Goal: Task Accomplishment & Management: Manage account settings

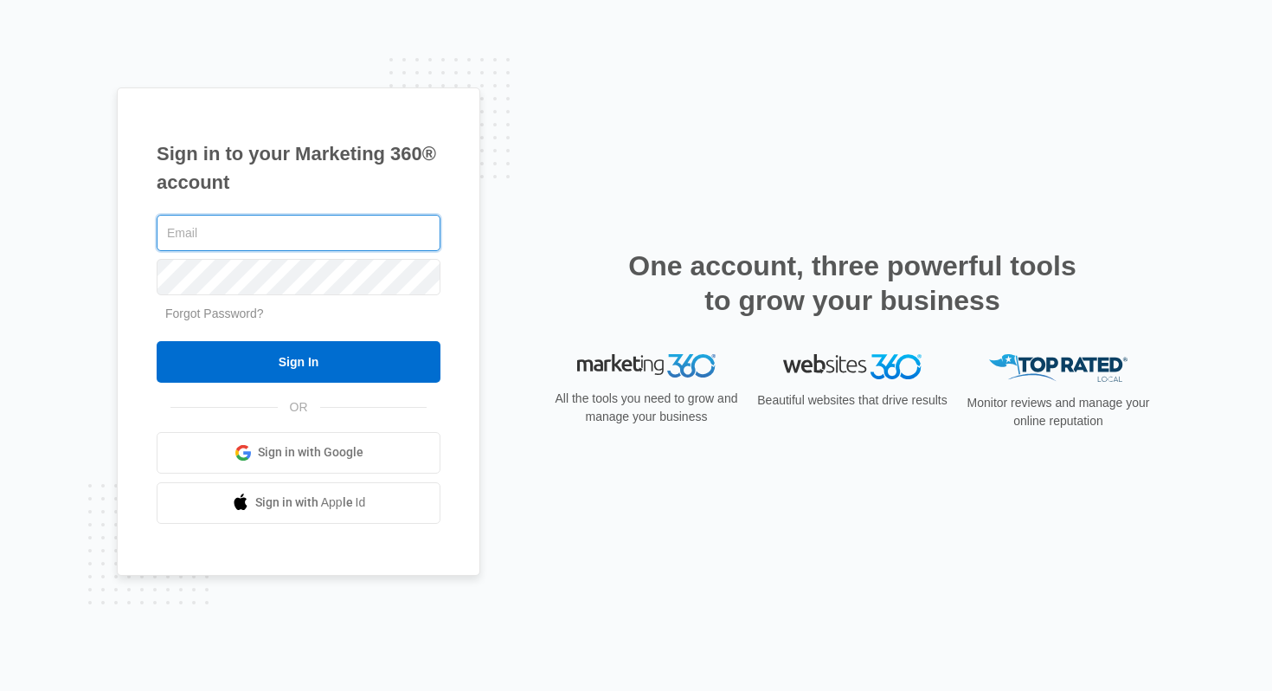
click at [345, 226] on input "text" at bounding box center [299, 233] width 284 height 36
type input "[EMAIL_ADDRESS][DOMAIN_NAME]"
click at [242, 308] on link "Forgot Password?" at bounding box center [214, 313] width 99 height 14
type input "harrysingh1231@yahoo.com"
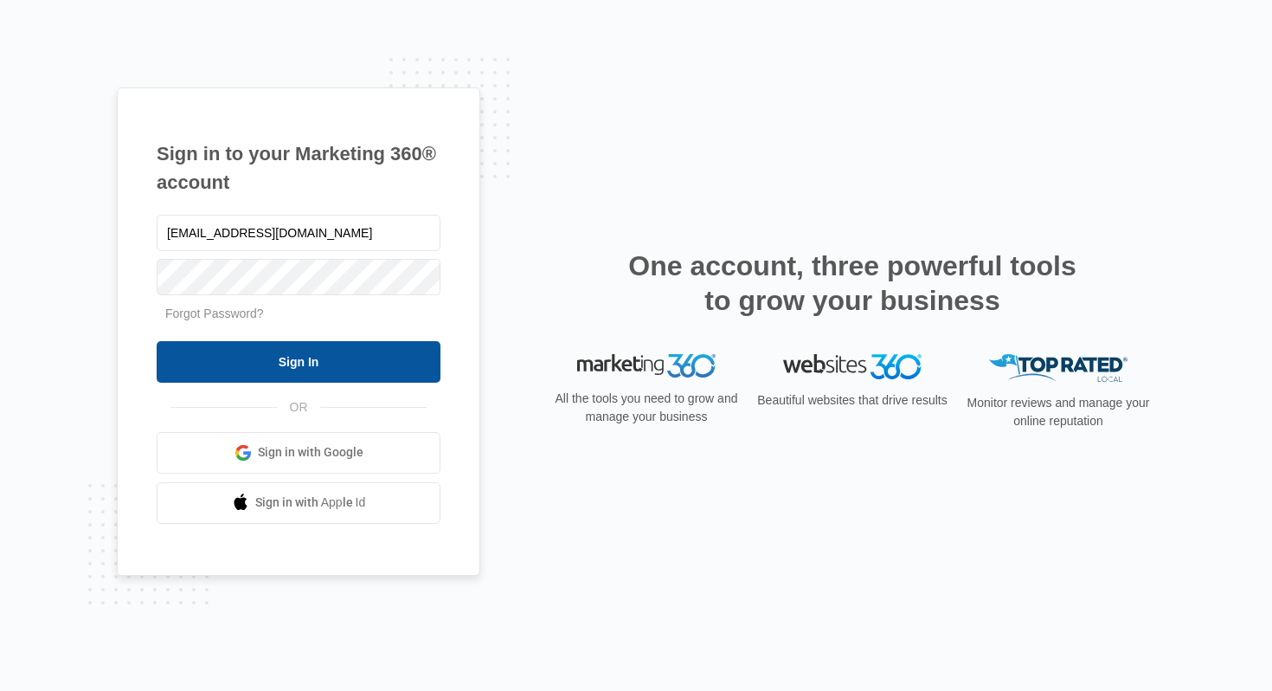
click at [331, 358] on input "Sign In" at bounding box center [299, 362] width 284 height 42
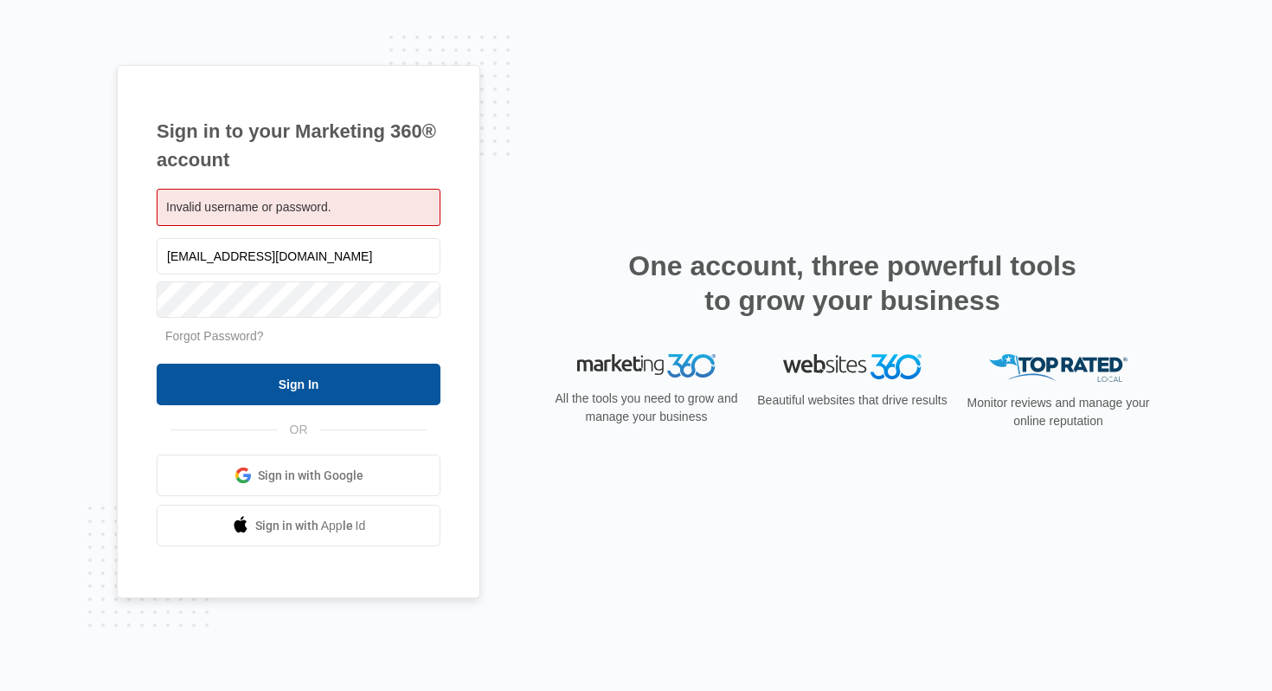
click at [358, 365] on input "Sign In" at bounding box center [299, 385] width 284 height 42
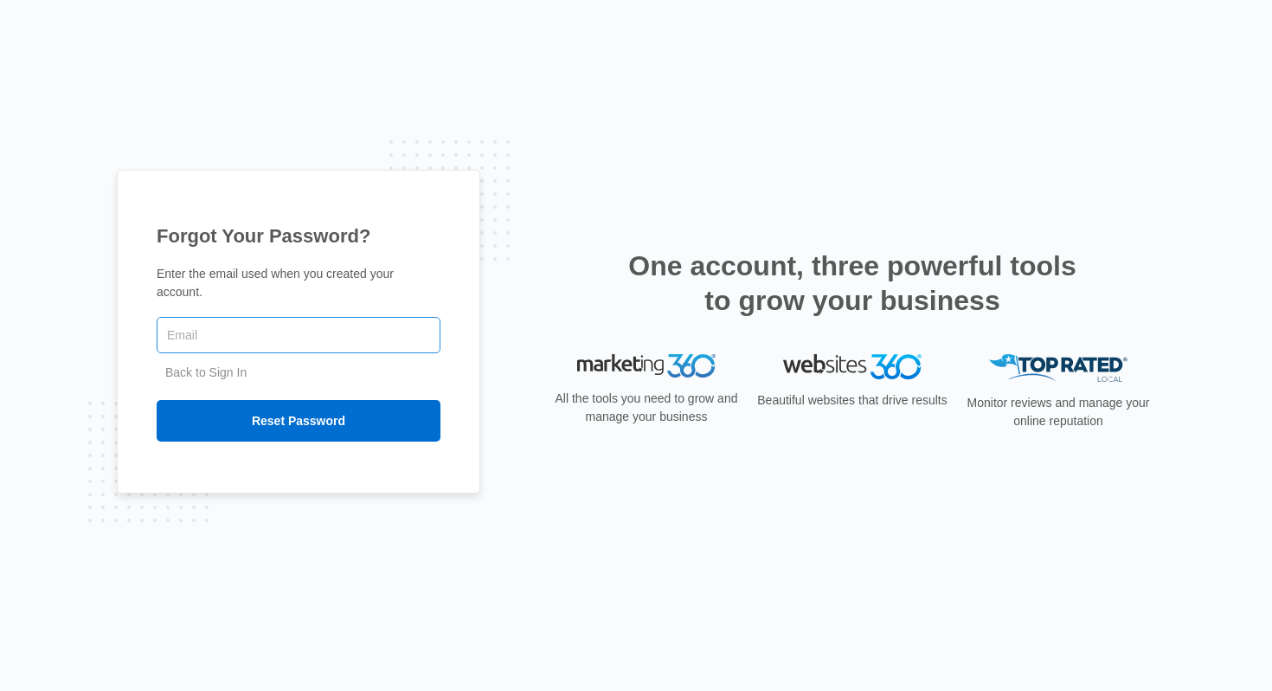
click at [242, 319] on input "text" at bounding box center [299, 335] width 284 height 36
type input "[EMAIL_ADDRESS][DOMAIN_NAME]"
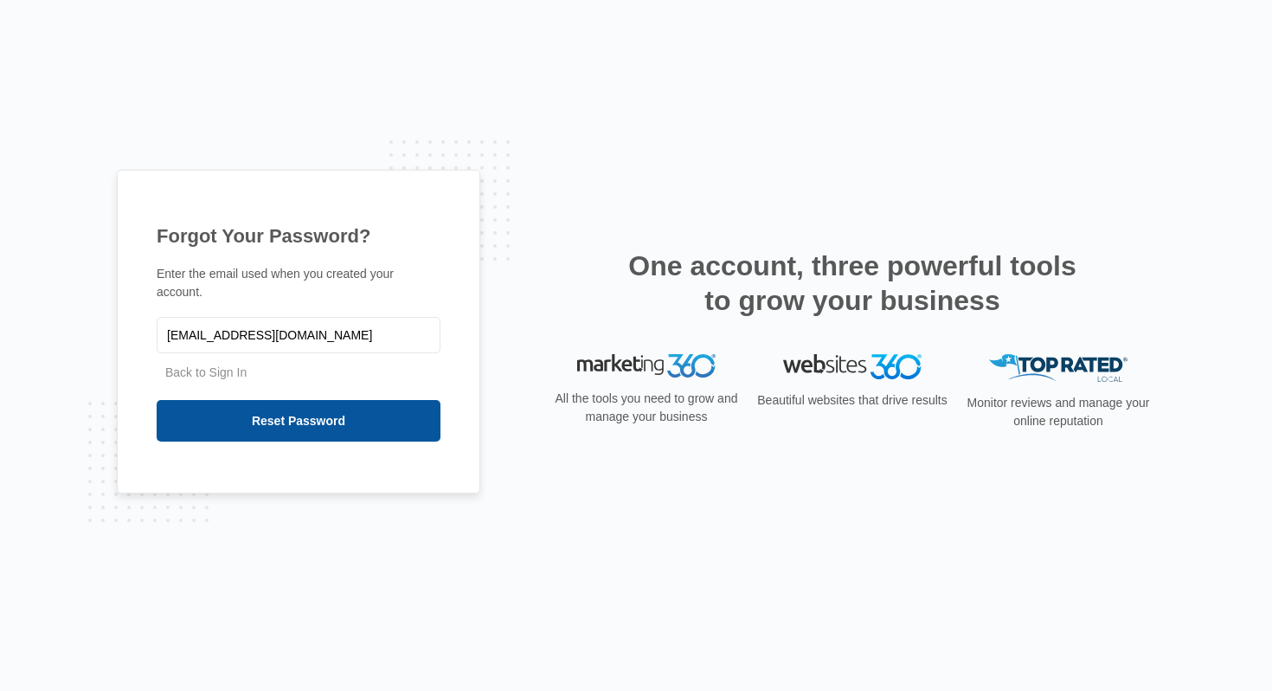
click at [296, 426] on input "Reset Password" at bounding box center [299, 421] width 284 height 42
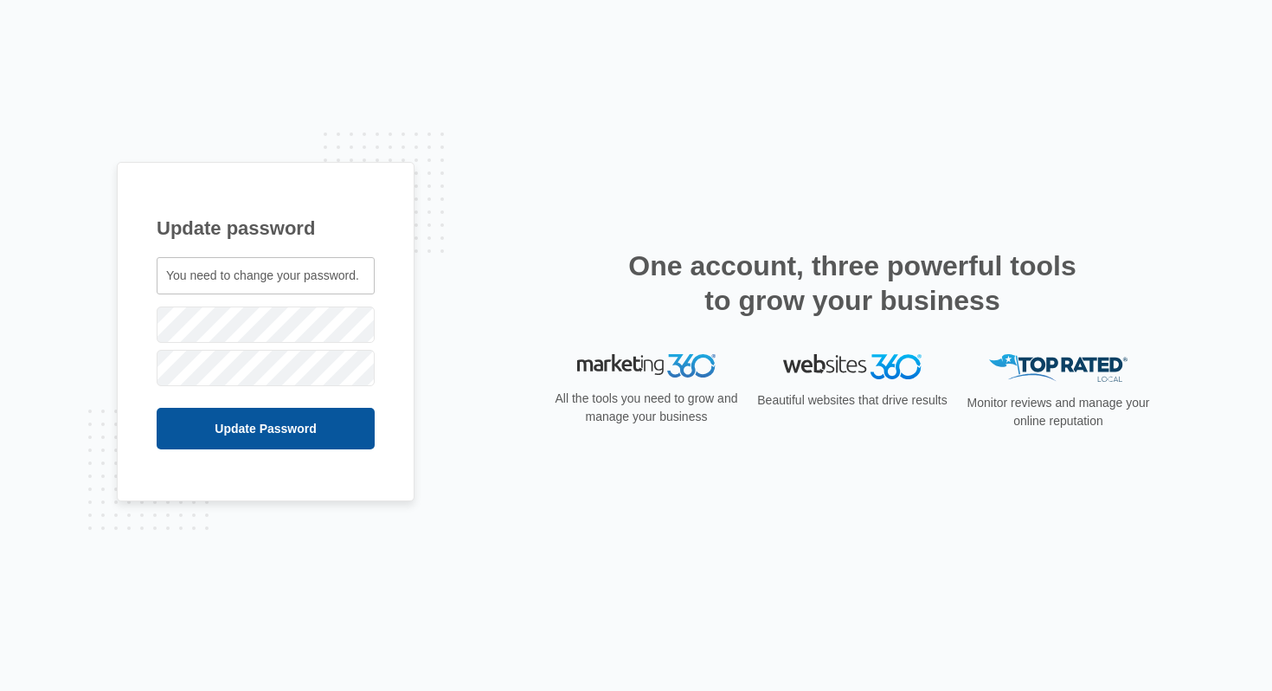
click at [193, 421] on input "Update Password" at bounding box center [266, 429] width 218 height 42
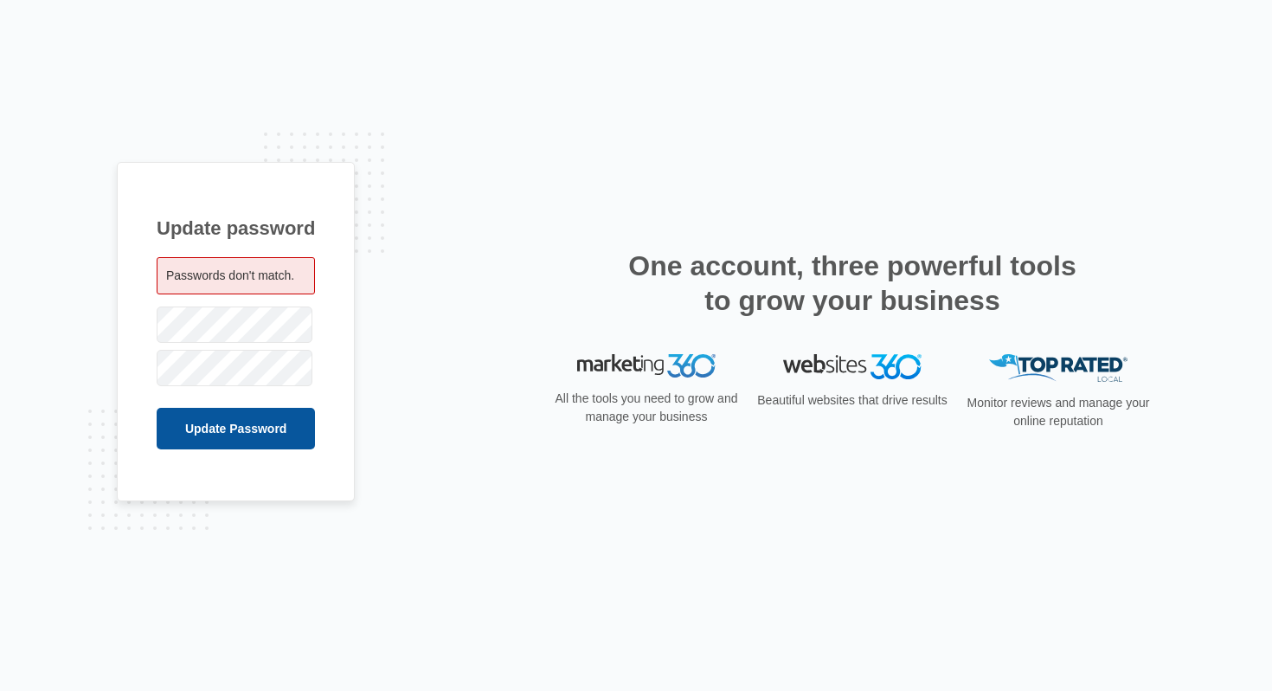
click at [235, 441] on input "Update Password" at bounding box center [236, 429] width 158 height 42
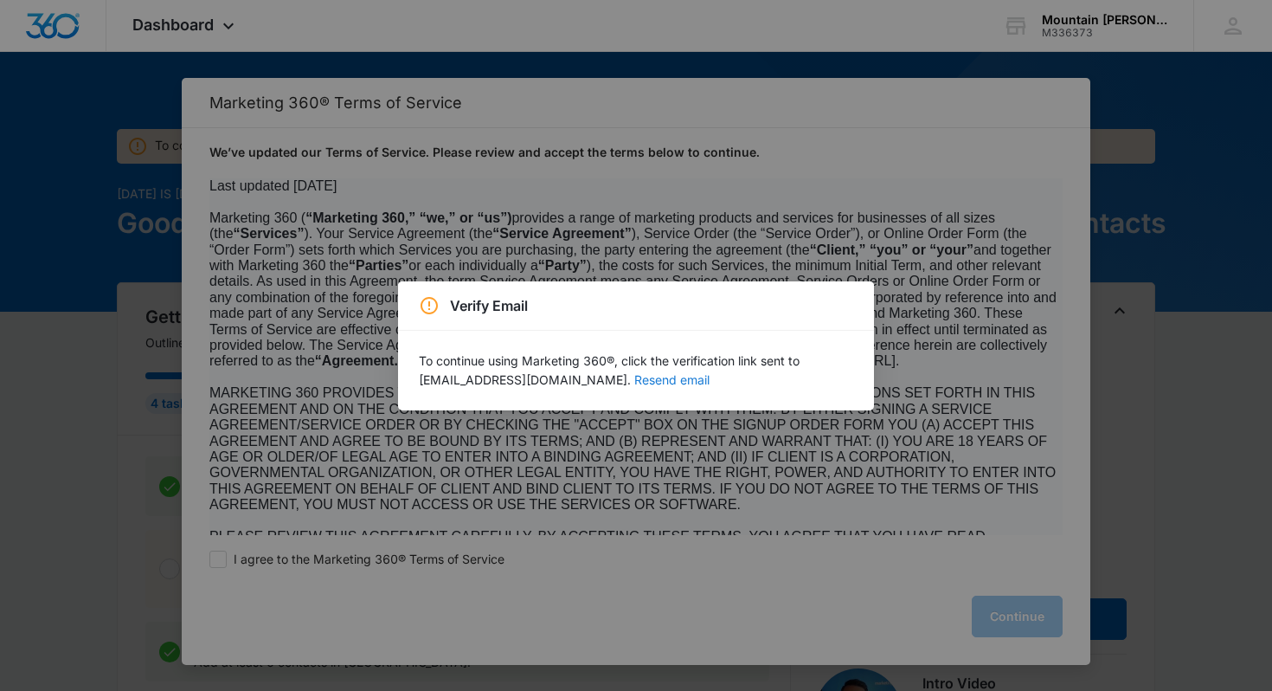
click at [637, 382] on button "Resend email" at bounding box center [671, 380] width 75 height 12
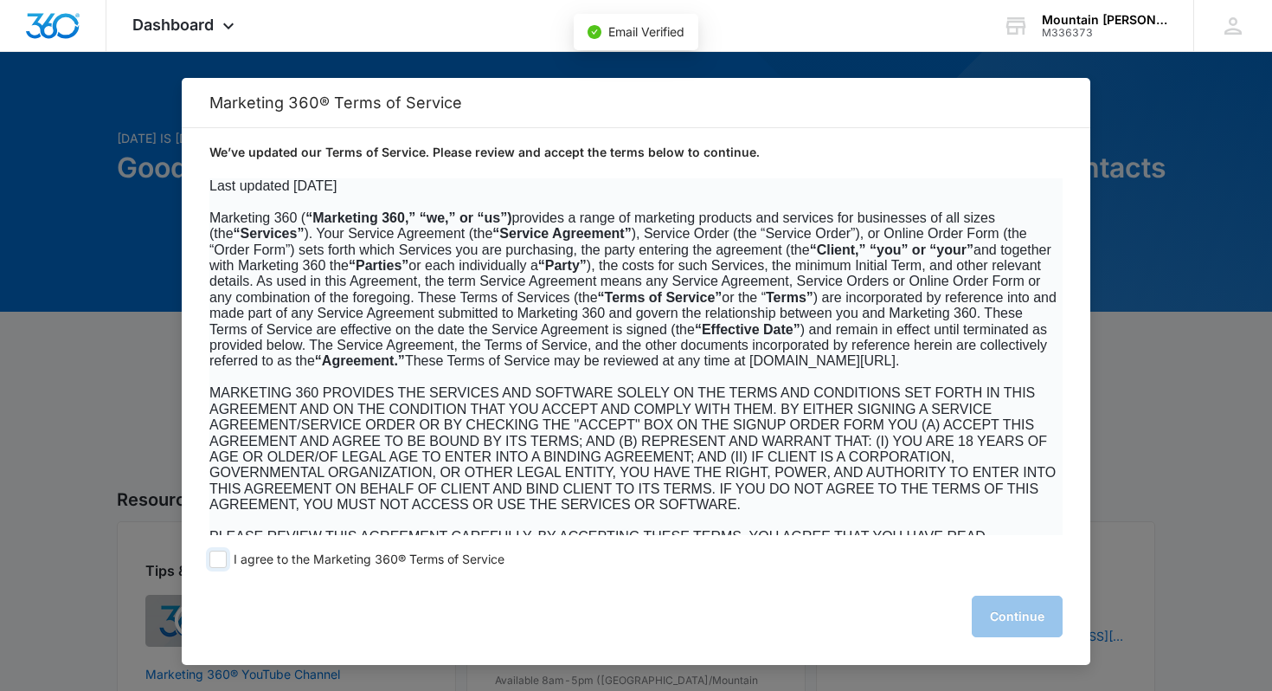
click at [224, 555] on span at bounding box center [217, 558] width 17 height 17
click at [224, 555] on input "I agree to the Marketing 360® Terms of Service" at bounding box center [217, 558] width 17 height 17
checkbox input "true"
click at [1018, 605] on button "Continue" at bounding box center [1017, 616] width 91 height 42
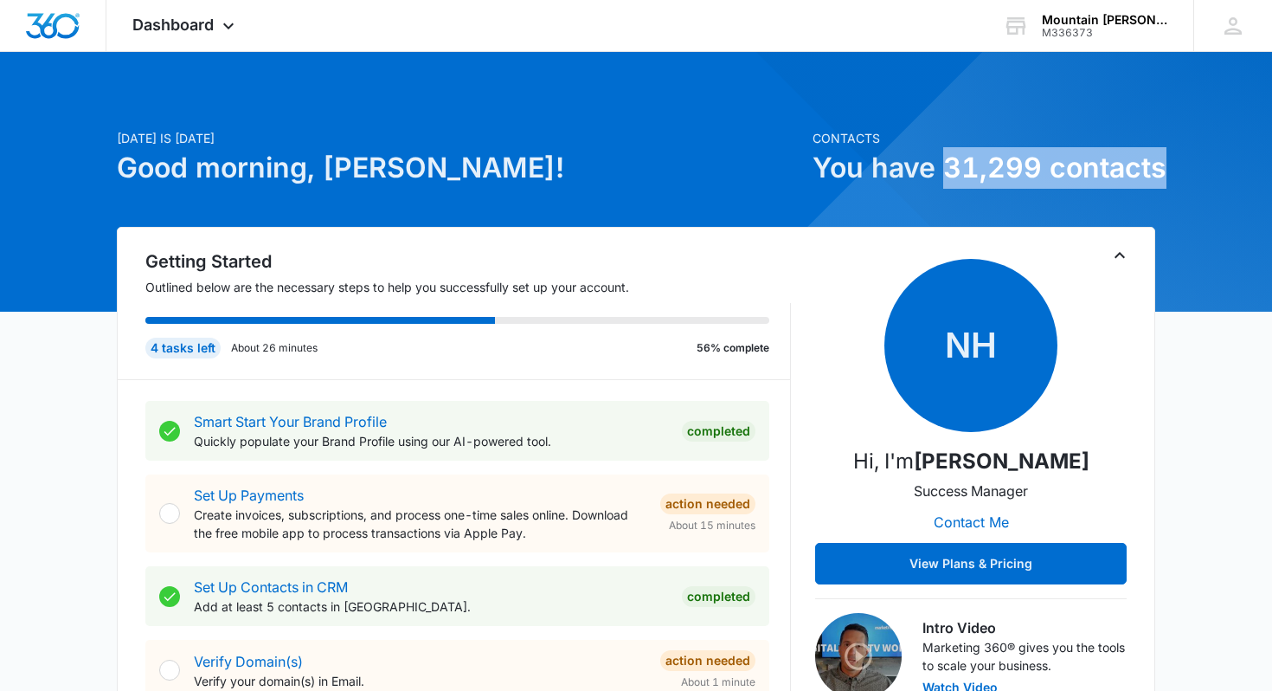
drag, startPoint x: 945, startPoint y: 161, endPoint x: 1190, endPoint y: 174, distance: 245.3
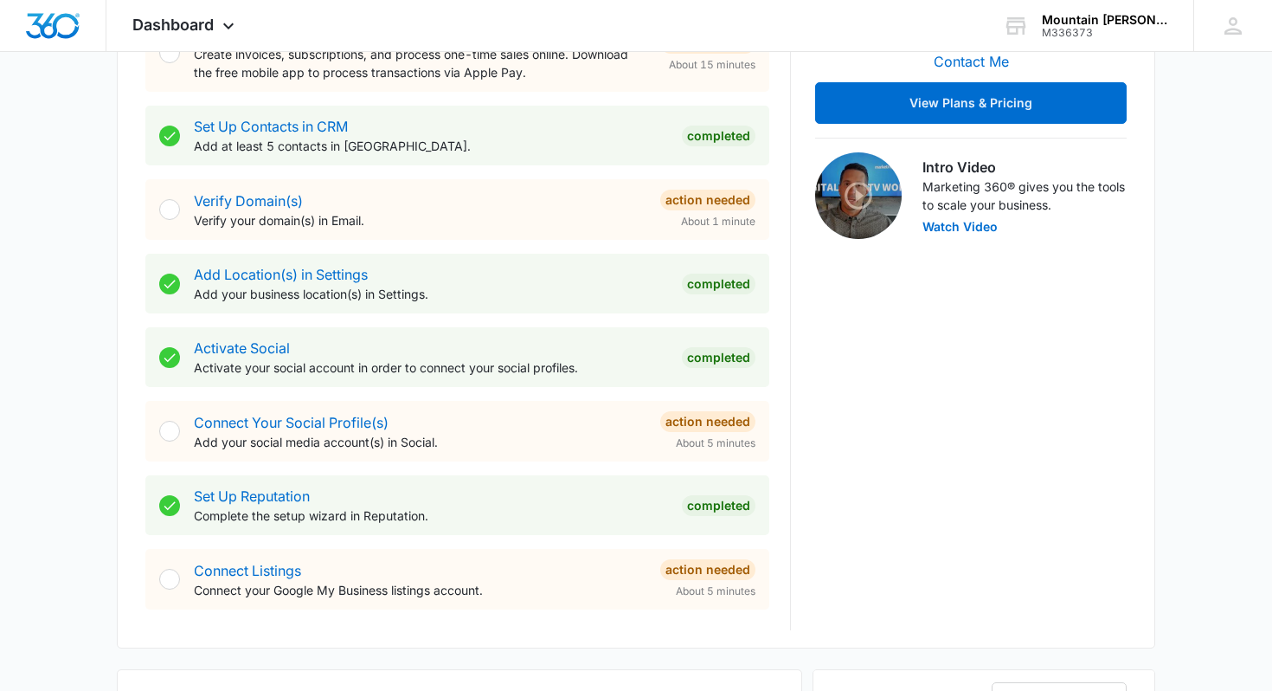
scroll to position [478, 0]
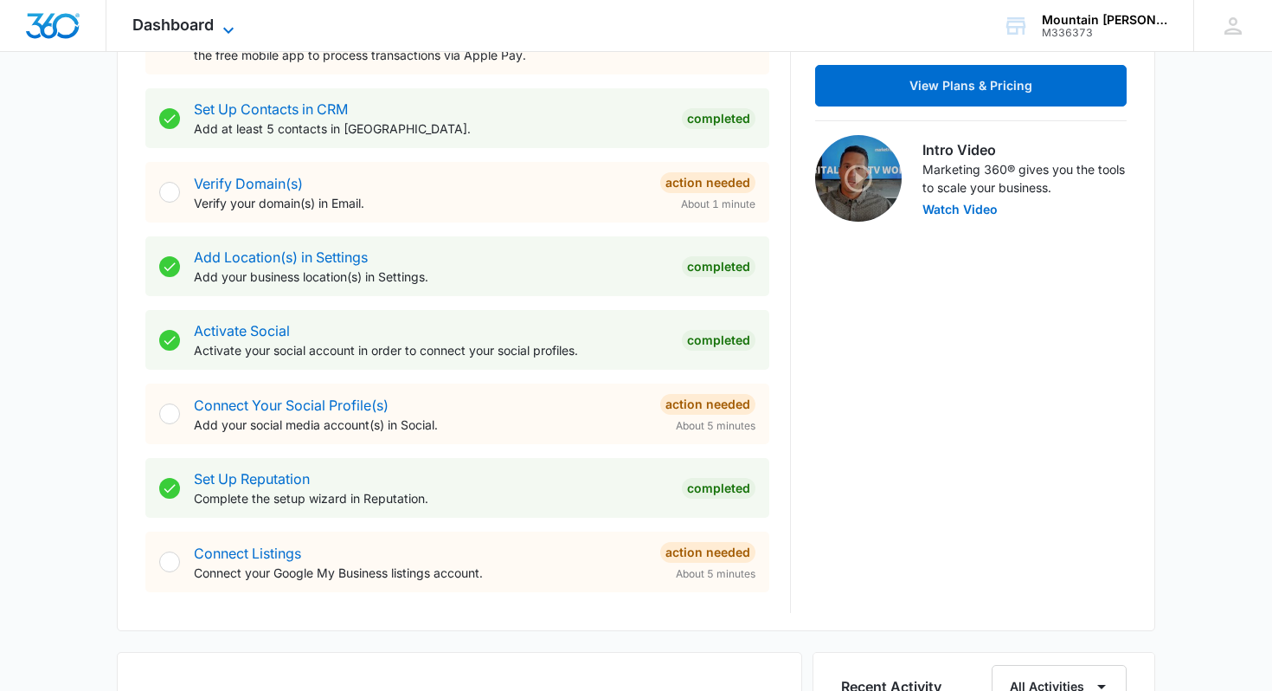
click at [228, 17] on div "Dashboard Apps Reputation Forms CRM Email Social Content Ads Intelligence Files…" at bounding box center [185, 25] width 158 height 51
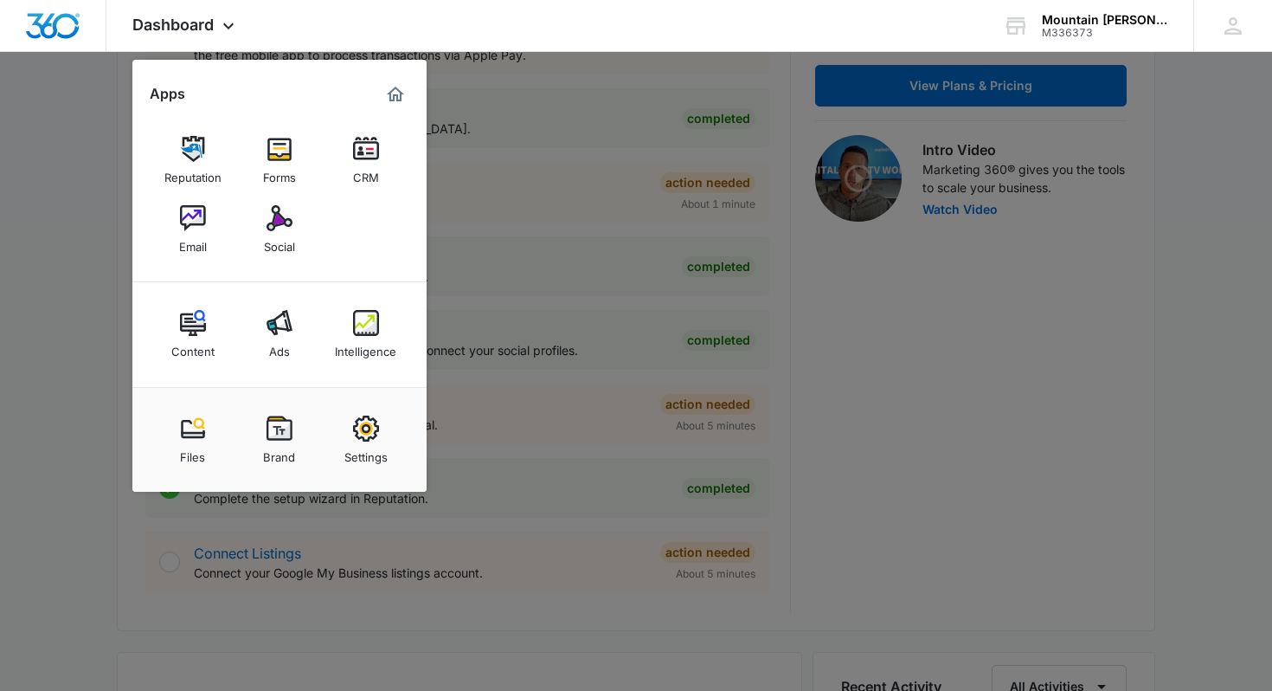
click at [855, 337] on div at bounding box center [636, 345] width 1272 height 691
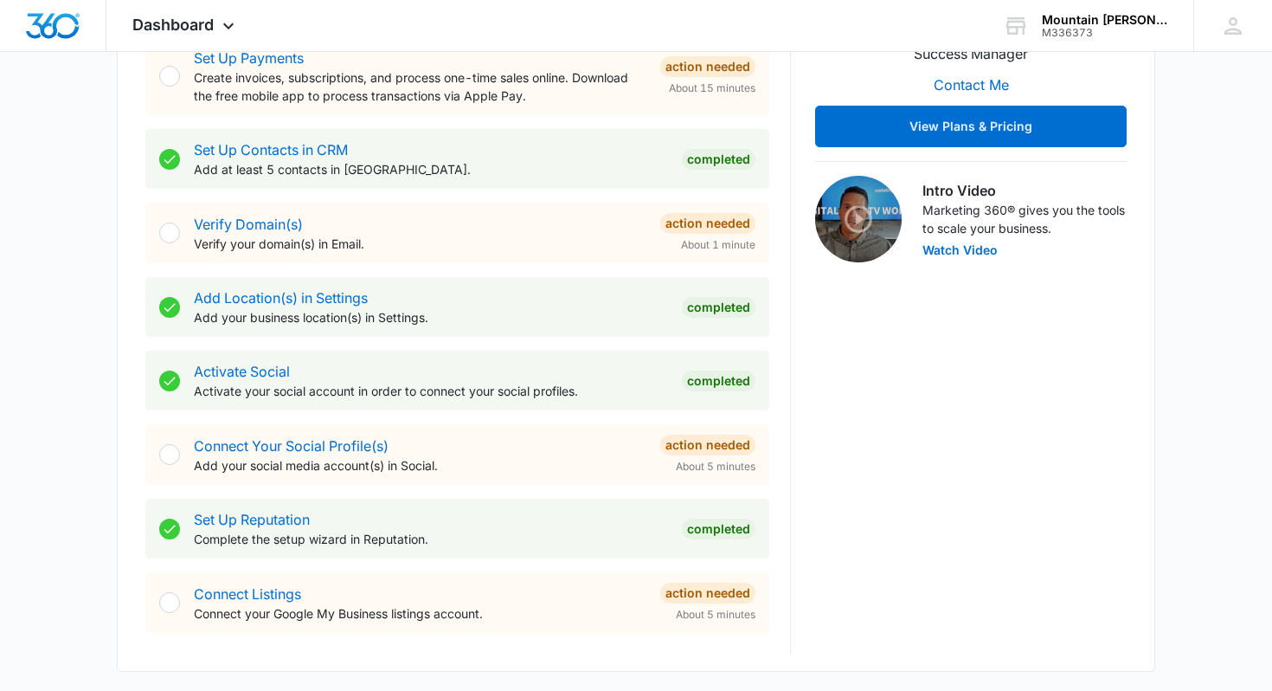
scroll to position [0, 0]
